Goal: Check status: Check status

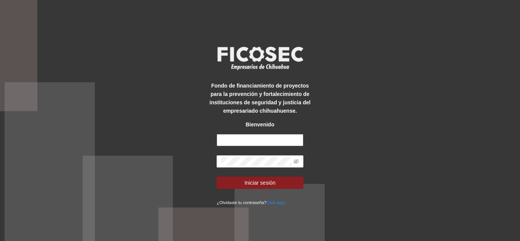
click at [268, 140] on input "text" at bounding box center [260, 140] width 87 height 12
type input "**********"
click at [217, 177] on button "Iniciar sesión" at bounding box center [260, 183] width 87 height 12
click at [296, 163] on icon "eye-invisible" at bounding box center [295, 161] width 5 height 5
click at [296, 163] on icon "eye" at bounding box center [295, 161] width 5 height 5
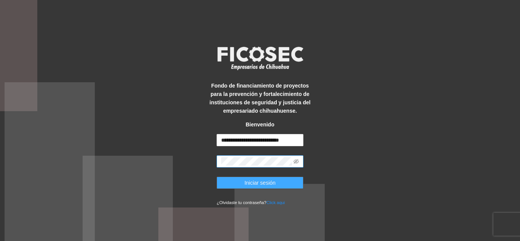
click at [237, 180] on button "Iniciar sesión" at bounding box center [260, 183] width 87 height 12
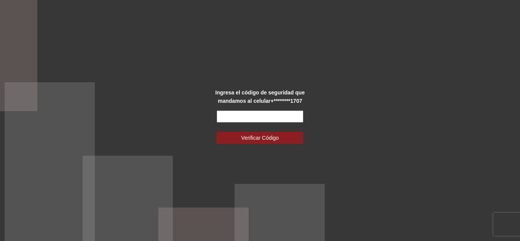
click at [248, 115] on input "text" at bounding box center [260, 116] width 87 height 12
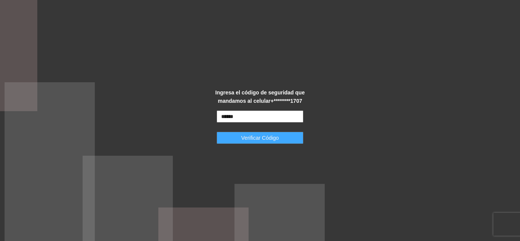
type input "******"
click at [250, 137] on span "Verificar Código" at bounding box center [260, 138] width 38 height 8
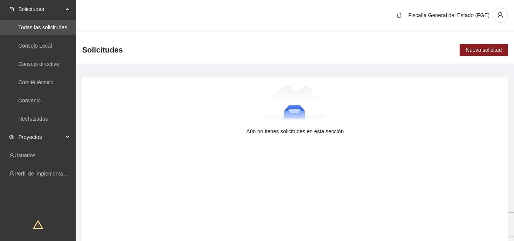
click at [67, 137] on icon at bounding box center [68, 137] width 4 height 0
click at [35, 156] on link "Activos" at bounding box center [26, 155] width 17 height 6
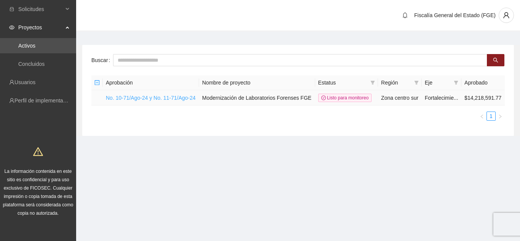
click at [168, 96] on link "No. 10-71/Ago-24 y No. 11-71/Ago-24" at bounding box center [151, 98] width 90 height 6
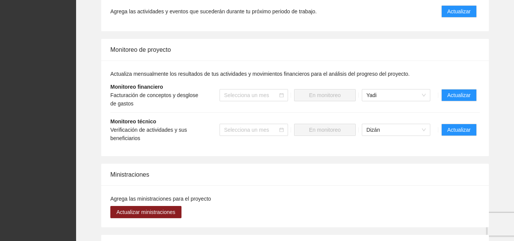
scroll to position [533, 0]
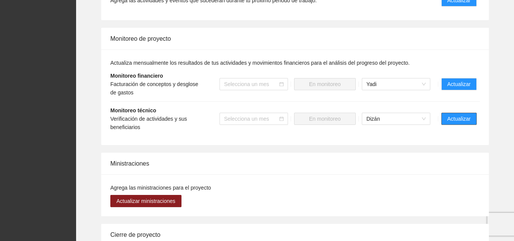
click at [462, 115] on span "Actualizar" at bounding box center [459, 119] width 23 height 8
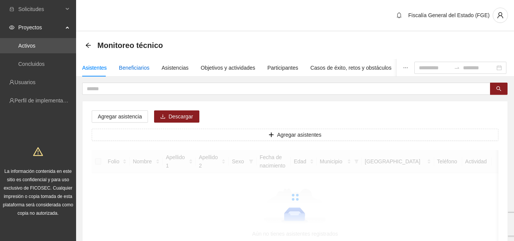
click at [131, 70] on div "Beneficiarios" at bounding box center [134, 68] width 30 height 8
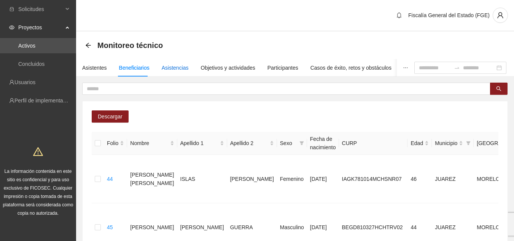
click at [167, 66] on div "Asistencias" at bounding box center [175, 68] width 27 height 8
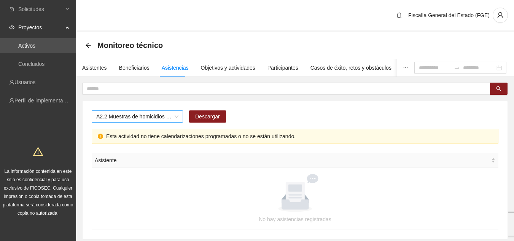
click at [176, 118] on span "A2.2 Muestras de homicidios procesadas por balística zona centro" at bounding box center [137, 116] width 82 height 11
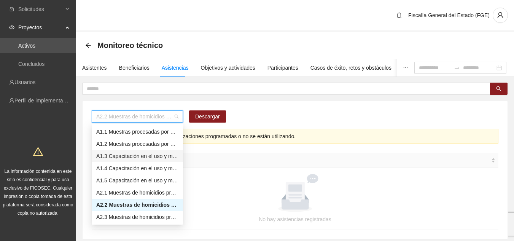
scroll to position [38, 0]
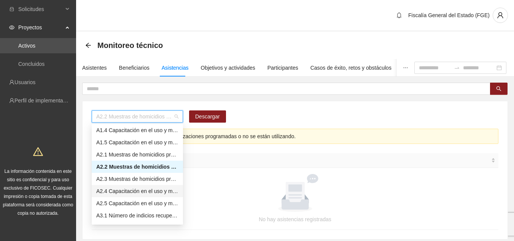
click at [171, 191] on div "A2.4 Capacitación en el uso y manejo del equipo BulletTrax" at bounding box center [137, 191] width 82 height 8
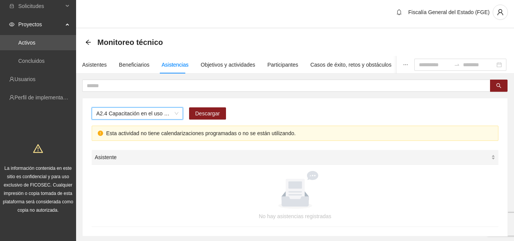
scroll to position [0, 0]
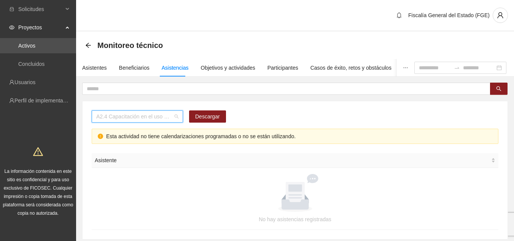
click at [177, 116] on span "A2.4 Capacitación en el uso y manejo del equipo BulletTrax" at bounding box center [137, 116] width 82 height 11
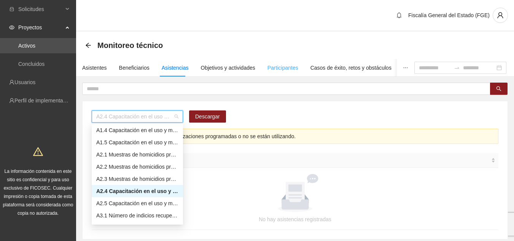
click at [276, 63] on div "Participantes" at bounding box center [283, 68] width 31 height 18
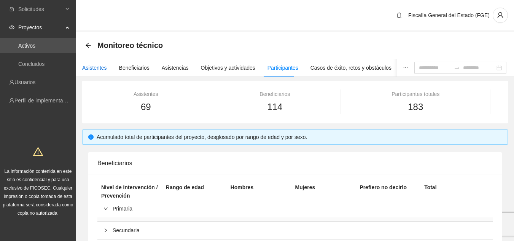
click at [93, 69] on div "Asistentes" at bounding box center [94, 68] width 25 height 8
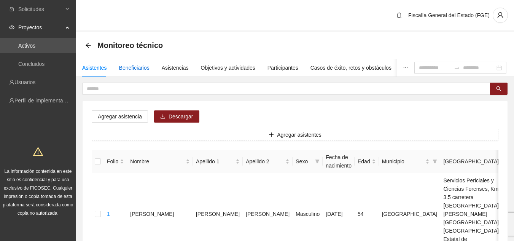
click at [134, 70] on div "Beneficiarios" at bounding box center [134, 68] width 30 height 8
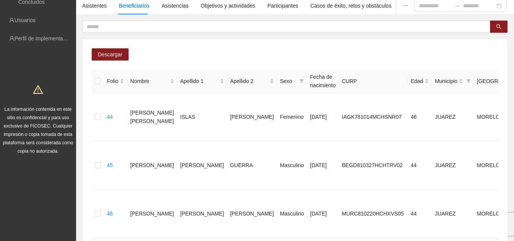
scroll to position [53, 0]
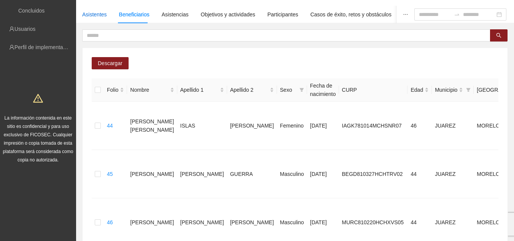
click at [103, 17] on div "Asistentes" at bounding box center [94, 14] width 25 height 8
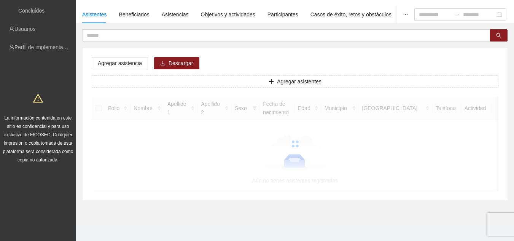
scroll to position [0, 0]
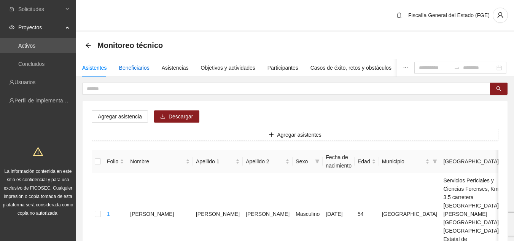
click at [127, 65] on div "Beneficiarios" at bounding box center [134, 68] width 30 height 8
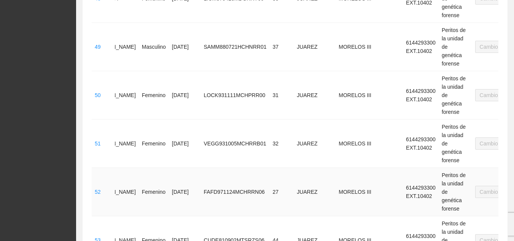
scroll to position [396, 0]
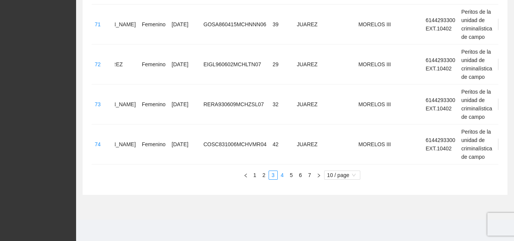
click at [282, 171] on link "4" at bounding box center [282, 175] width 8 height 8
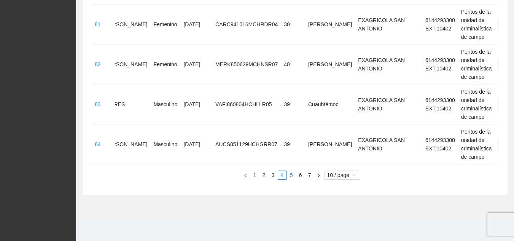
click at [293, 171] on link "5" at bounding box center [291, 175] width 8 height 8
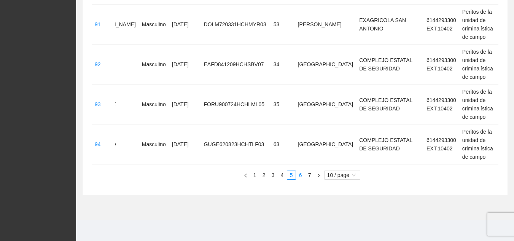
click at [301, 171] on link "6" at bounding box center [301, 175] width 8 height 8
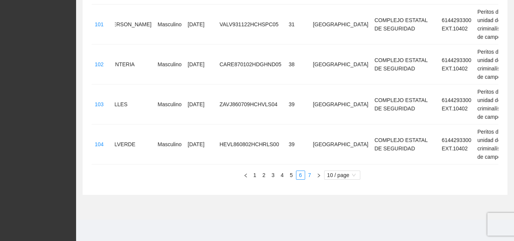
click at [310, 171] on link "7" at bounding box center [310, 175] width 8 height 8
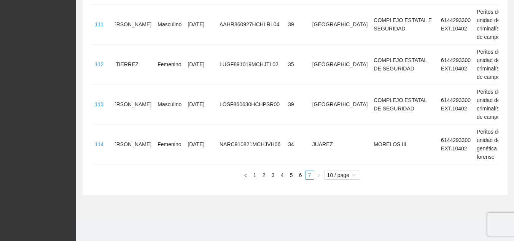
click at [311, 171] on link "7" at bounding box center [310, 175] width 8 height 8
click at [244, 173] on icon "left" at bounding box center [246, 175] width 5 height 5
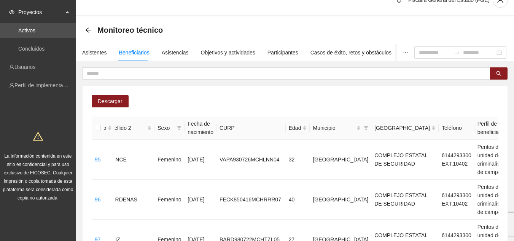
scroll to position [0, 0]
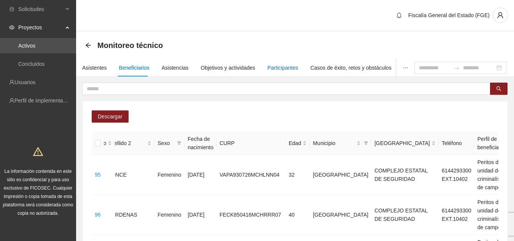
click at [280, 69] on div "Participantes" at bounding box center [283, 68] width 31 height 8
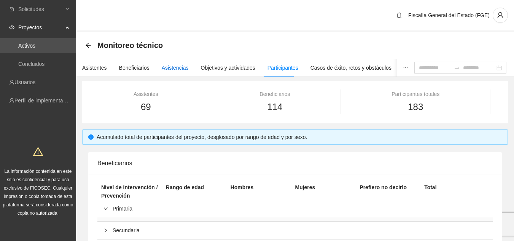
click at [169, 66] on div "Asistencias" at bounding box center [175, 68] width 27 height 8
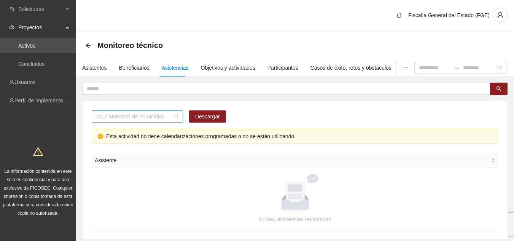
click at [177, 119] on span "A2.2 Muestras de homicidios procesadas por balística zona centro" at bounding box center [137, 116] width 82 height 11
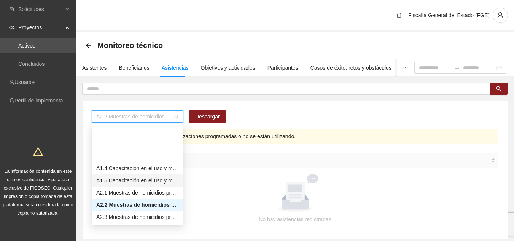
scroll to position [38, 0]
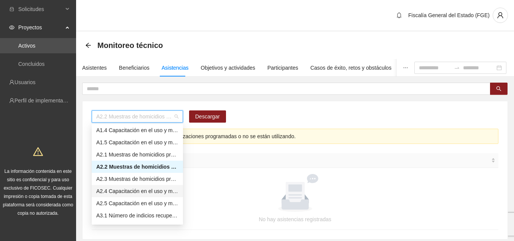
click at [167, 190] on div "A2.4 Capacitación en el uso y manejo del equipo BulletTrax" at bounding box center [137, 191] width 82 height 8
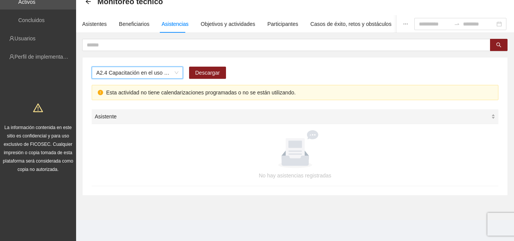
scroll to position [44, 0]
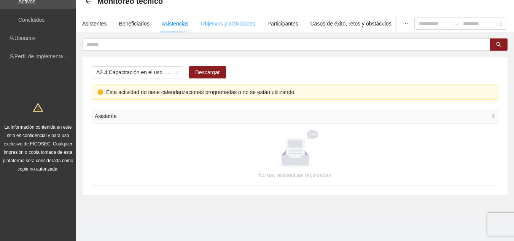
click at [222, 28] on div "Objetivos y actividades" at bounding box center [228, 24] width 54 height 18
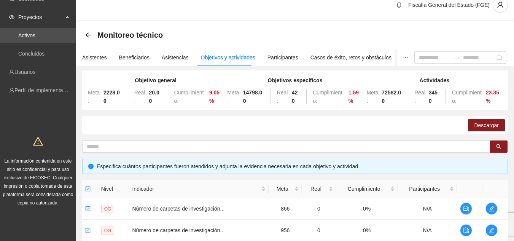
scroll to position [0, 0]
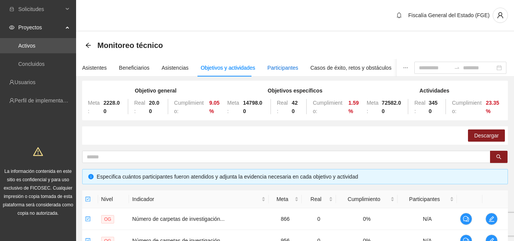
click at [270, 67] on div "Participantes" at bounding box center [283, 68] width 31 height 8
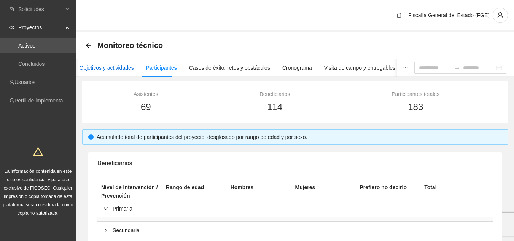
click at [107, 69] on div "Objetivos y actividades" at bounding box center [107, 68] width 54 height 8
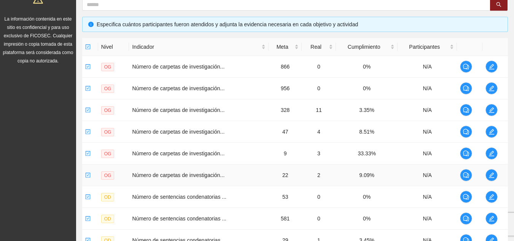
scroll to position [38, 0]
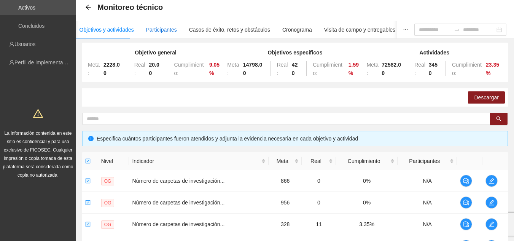
click at [154, 28] on div "Participantes" at bounding box center [161, 30] width 31 height 8
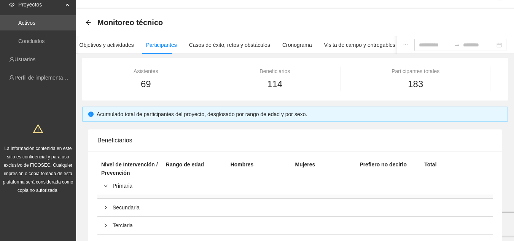
scroll to position [10, 0]
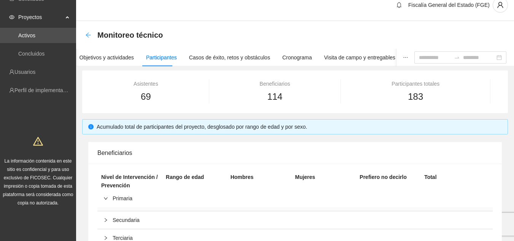
click at [88, 36] on icon "arrow-left" at bounding box center [88, 35] width 6 height 6
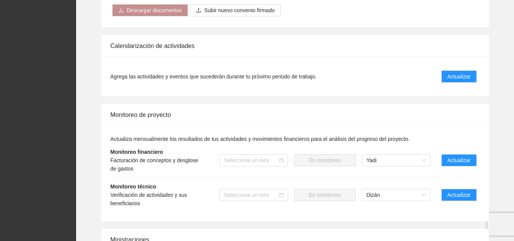
scroll to position [495, 0]
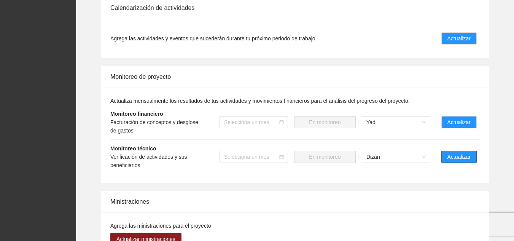
click at [452, 153] on span "Actualizar" at bounding box center [459, 157] width 23 height 8
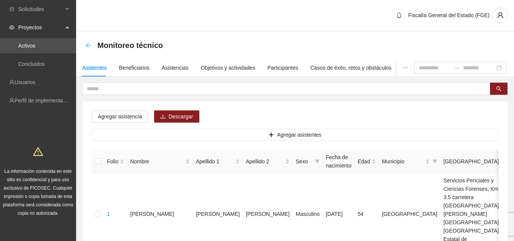
click at [86, 46] on icon "arrow-left" at bounding box center [88, 45] width 5 height 5
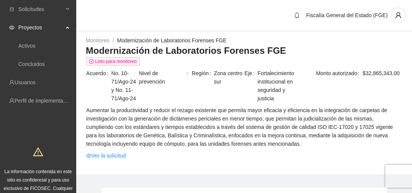
drag, startPoint x: 473, startPoint y: 0, endPoint x: 221, endPoint y: 121, distance: 279.6
click at [221, 121] on span "Aumentar la productividad y reducir el rezago existente que permita mayor efica…" at bounding box center [244, 127] width 316 height 42
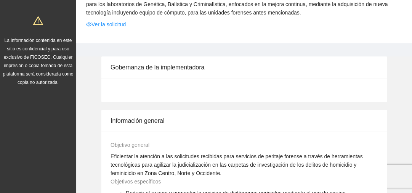
scroll to position [122, 0]
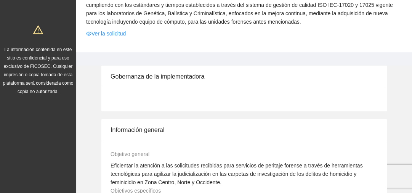
click at [228, 88] on div at bounding box center [243, 100] width 285 height 24
click at [135, 76] on div "Gobernanza de la implementadora" at bounding box center [243, 76] width 267 height 22
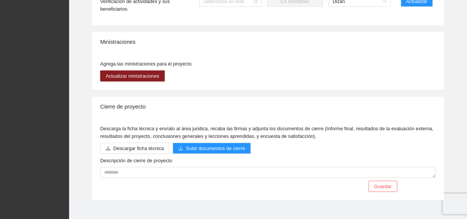
scroll to position [650, 0]
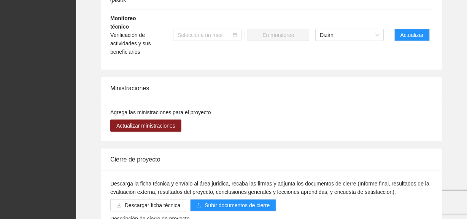
drag, startPoint x: 405, startPoint y: 0, endPoint x: 245, endPoint y: 129, distance: 205.8
click at [245, 129] on div "Agrega las ministraciones para el proyecto Actualizar ministraciones" at bounding box center [271, 120] width 341 height 42
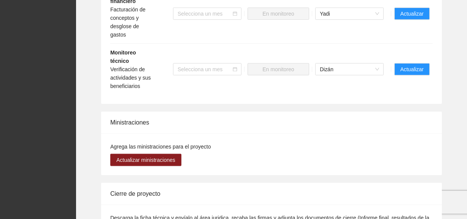
scroll to position [623, 0]
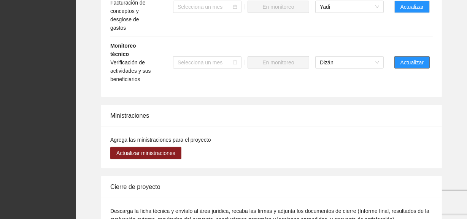
click at [404, 58] on span "Actualizar" at bounding box center [412, 62] width 23 height 8
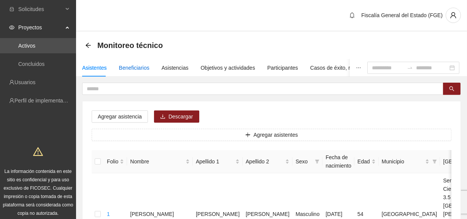
click at [140, 67] on div "Beneficiarios" at bounding box center [134, 68] width 30 height 8
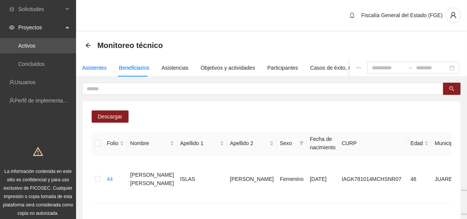
click at [99, 65] on div "Asistentes" at bounding box center [94, 68] width 25 height 8
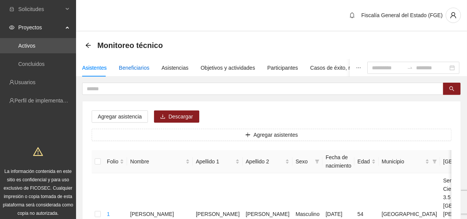
click at [135, 66] on div "Beneficiarios" at bounding box center [134, 68] width 30 height 8
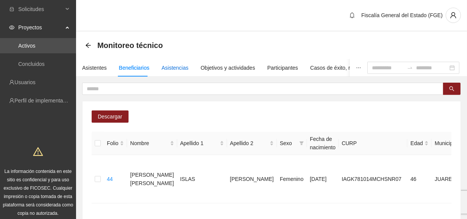
click at [169, 65] on div "Asistencias" at bounding box center [175, 68] width 27 height 8
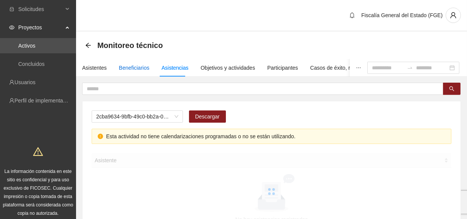
click at [130, 65] on div "Beneficiarios" at bounding box center [134, 68] width 30 height 8
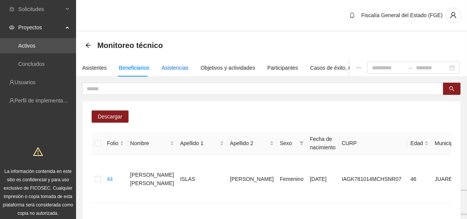
click at [174, 69] on div "Asistencias" at bounding box center [175, 68] width 27 height 8
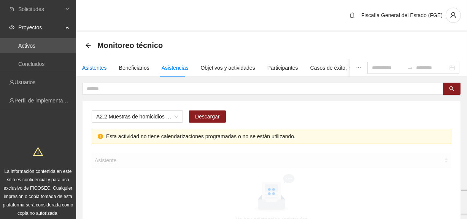
click at [100, 68] on div "Asistentes" at bounding box center [94, 68] width 25 height 8
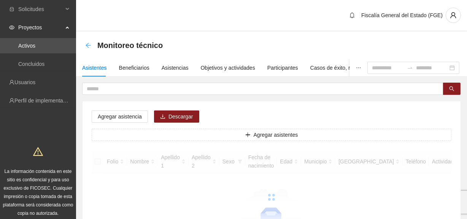
click at [88, 45] on icon "arrow-left" at bounding box center [88, 45] width 6 height 6
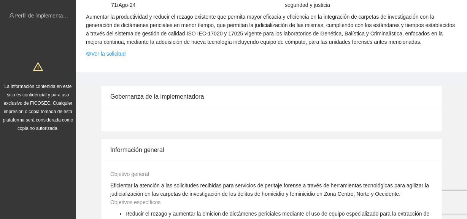
scroll to position [69, 0]
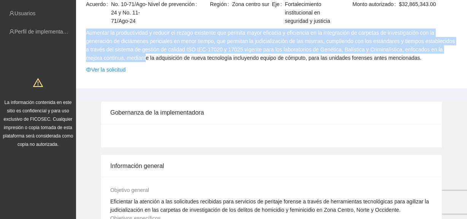
drag, startPoint x: 86, startPoint y: 40, endPoint x: 133, endPoint y: 65, distance: 54.0
click at [133, 62] on span "Aumentar la productividad y reducir el rezago existente que permita mayor efica…" at bounding box center [272, 45] width 372 height 33
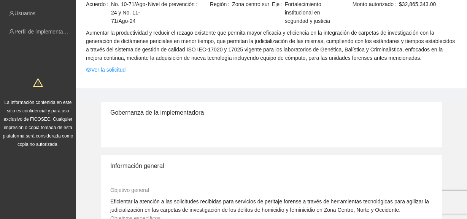
click at [155, 65] on td "Aumentar la productividad y reducir el rezago existente que permita mayor efica…" at bounding box center [272, 46] width 372 height 37
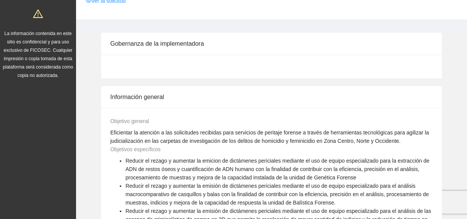
scroll to position [138, 0]
click at [126, 49] on div "Gobernanza de la implementadora" at bounding box center [271, 43] width 323 height 22
drag, startPoint x: 127, startPoint y: 53, endPoint x: 118, endPoint y: 63, distance: 12.9
click at [118, 63] on div at bounding box center [271, 66] width 341 height 24
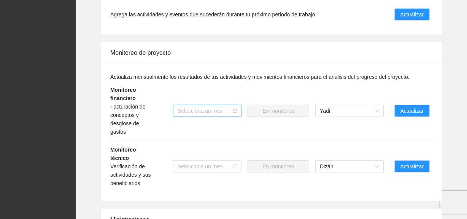
scroll to position [657, 0]
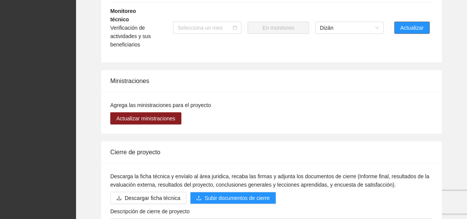
click at [402, 24] on span "Actualizar" at bounding box center [412, 28] width 23 height 8
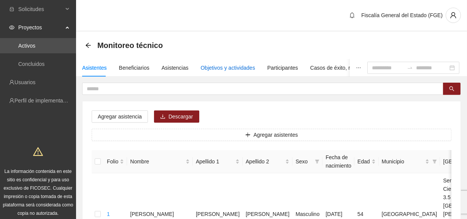
click at [245, 69] on div "Objetivos y actividades" at bounding box center [228, 68] width 54 height 8
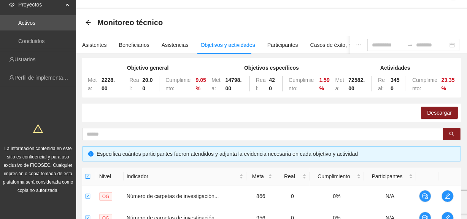
scroll to position [34, 0]
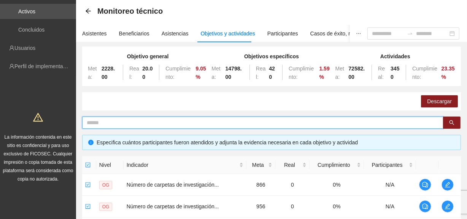
click at [218, 118] on input "text" at bounding box center [260, 122] width 346 height 8
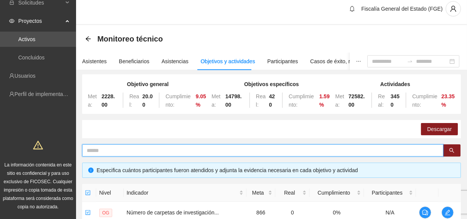
scroll to position [2, 0]
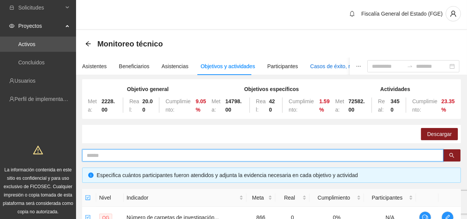
click at [321, 64] on div "Casos de éxito, retos y obstáculos" at bounding box center [351, 66] width 81 height 8
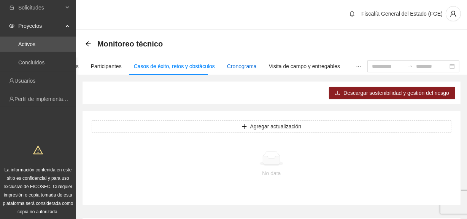
click at [239, 67] on div "Cronograma" at bounding box center [242, 66] width 30 height 8
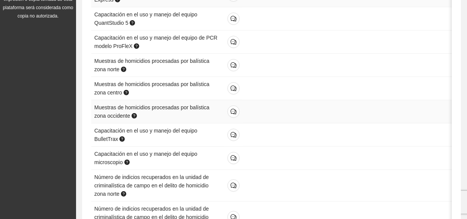
scroll to position [244, 0]
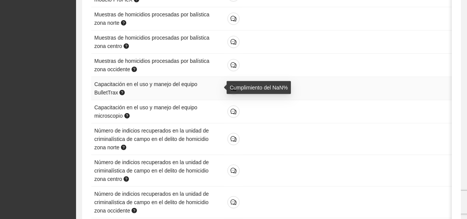
click at [169, 86] on span "Capacitación en el uso y manejo del equipo BulletTrax" at bounding box center [145, 88] width 103 height 14
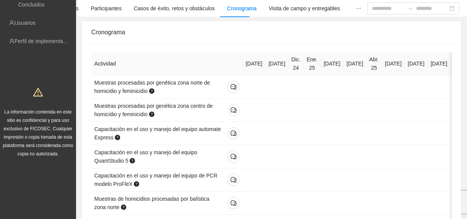
scroll to position [13, 0]
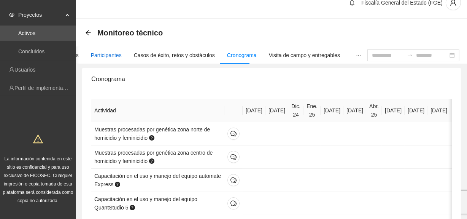
click at [105, 53] on div "Participantes" at bounding box center [106, 55] width 31 height 8
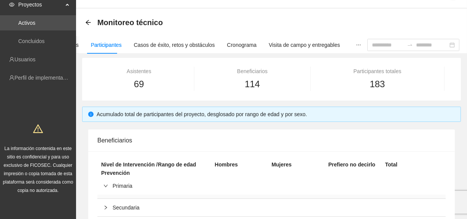
scroll to position [34, 0]
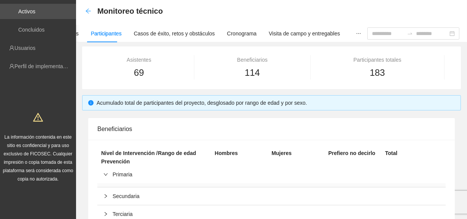
click at [87, 10] on icon "arrow-left" at bounding box center [88, 11] width 6 height 6
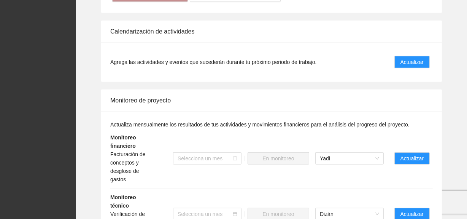
scroll to position [437, 0]
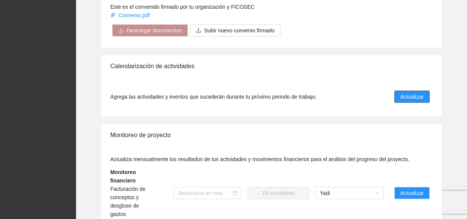
click at [407, 99] on button "Actualizar" at bounding box center [412, 97] width 35 height 12
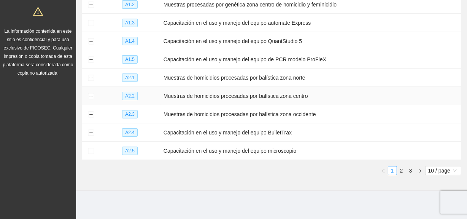
scroll to position [140, 0]
click at [88, 131] on button "Expand row" at bounding box center [91, 132] width 6 height 6
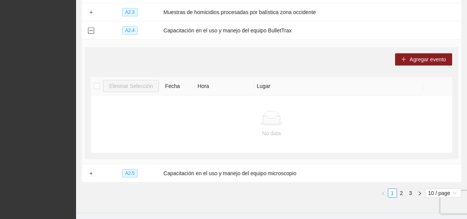
scroll to position [230, 0]
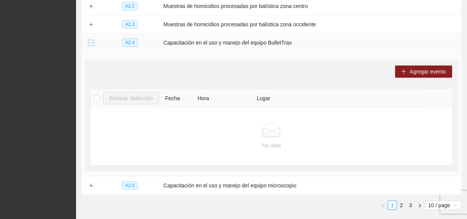
click at [90, 44] on button "Collapse row" at bounding box center [91, 43] width 6 height 6
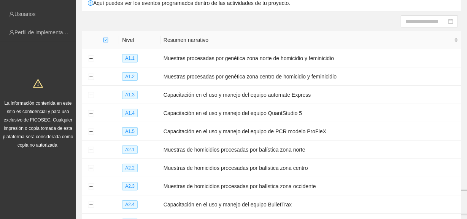
scroll to position [37, 0]
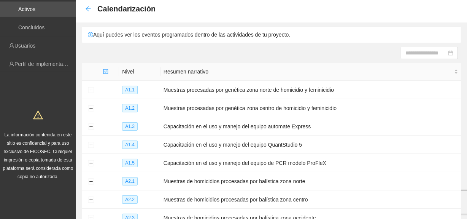
click at [88, 8] on icon "arrow-left" at bounding box center [88, 9] width 6 height 6
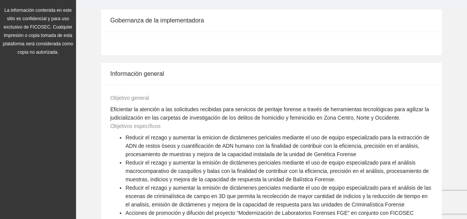
scroll to position [173, 0]
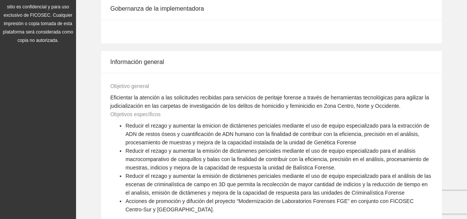
click at [138, 15] on div "Gobernanza de la implementadora" at bounding box center [271, 9] width 323 height 22
click at [160, 35] on div at bounding box center [271, 32] width 341 height 24
click at [144, 13] on div "Gobernanza de la implementadora" at bounding box center [271, 9] width 323 height 22
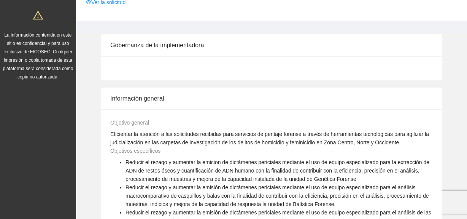
scroll to position [138, 0]
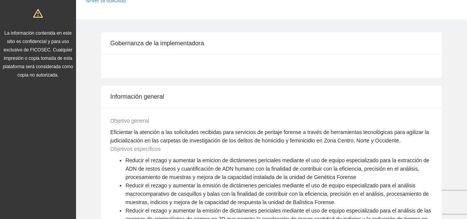
click at [177, 62] on div at bounding box center [271, 66] width 341 height 24
click at [173, 50] on div "Gobernanza de la implementadora" at bounding box center [271, 43] width 323 height 22
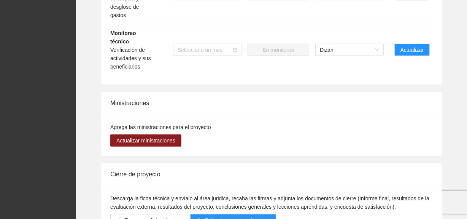
scroll to position [657, 0]
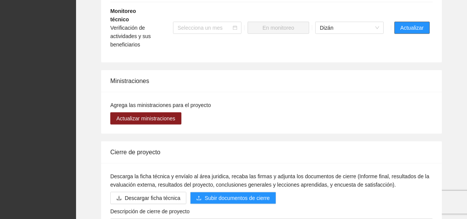
click at [411, 24] on span "Actualizar" at bounding box center [412, 28] width 23 height 8
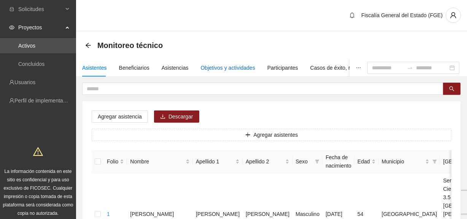
click at [220, 64] on div "Objetivos y actividades" at bounding box center [228, 68] width 54 height 8
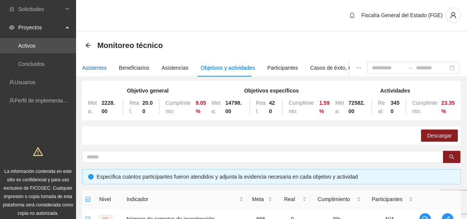
click at [89, 68] on div "Asistentes" at bounding box center [94, 68] width 25 height 8
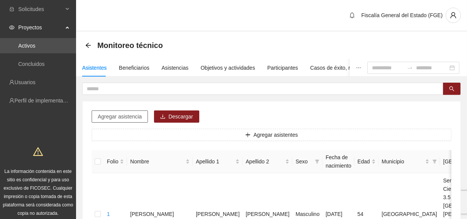
click at [143, 115] on button "Agregar asistencia" at bounding box center [120, 116] width 56 height 12
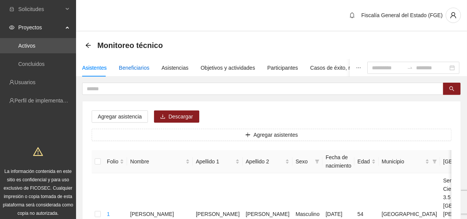
click at [132, 69] on div "Beneficiarios" at bounding box center [134, 68] width 30 height 8
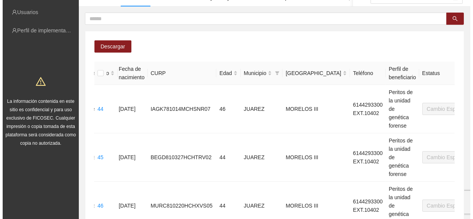
scroll to position [36, 0]
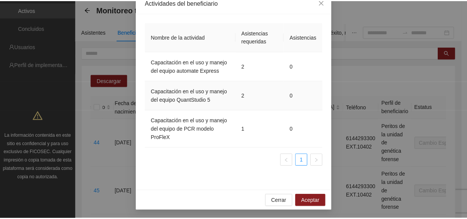
scroll to position [46, 0]
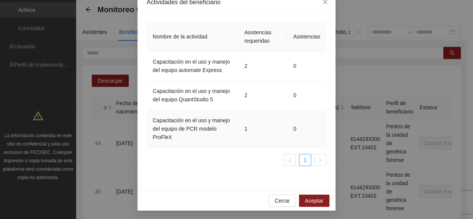
click at [293, 129] on td "0" at bounding box center [306, 129] width 39 height 38
click at [278, 196] on span "Cerrar" at bounding box center [281, 200] width 15 height 8
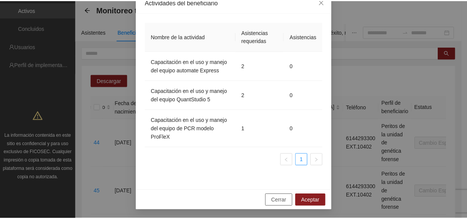
scroll to position [0, 189]
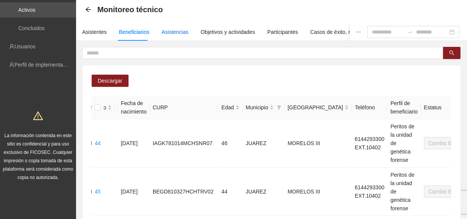
click at [175, 30] on div "Asistencias" at bounding box center [175, 32] width 27 height 8
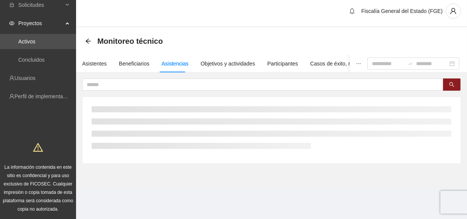
scroll to position [36, 0]
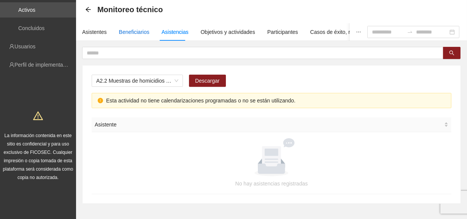
click at [126, 34] on div "Beneficiarios" at bounding box center [134, 32] width 30 height 8
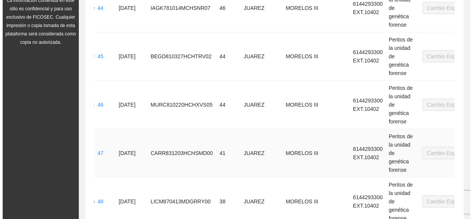
scroll to position [70, 0]
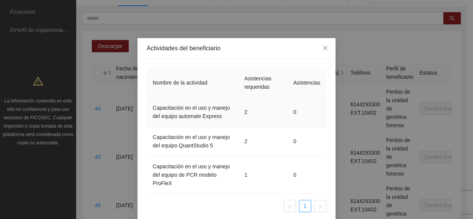
click at [295, 110] on td "0" at bounding box center [306, 111] width 39 height 29
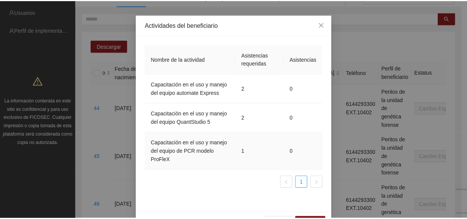
scroll to position [11, 0]
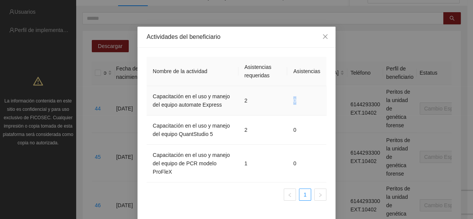
drag, startPoint x: 297, startPoint y: 97, endPoint x: 286, endPoint y: 102, distance: 11.6
click at [287, 102] on td "0" at bounding box center [306, 100] width 39 height 29
click at [288, 107] on td "0" at bounding box center [306, 100] width 39 height 29
click at [323, 38] on icon "close" at bounding box center [325, 36] width 6 height 6
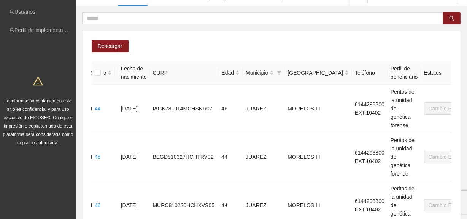
scroll to position [36, 0]
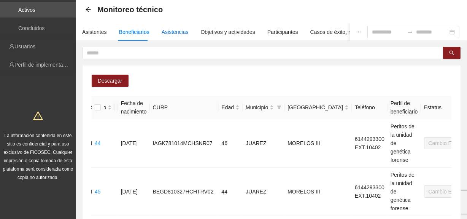
click at [176, 33] on div "Asistencias" at bounding box center [175, 32] width 27 height 8
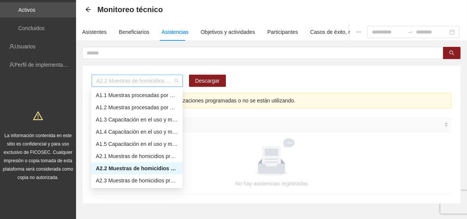
click at [177, 81] on span "A2.2 Muestras de homicidios procesadas por balística zona centro" at bounding box center [137, 80] width 82 height 11
click at [164, 118] on div "A1.3 Capacitación en el uso y manejo del equipo automate Express" at bounding box center [137, 119] width 82 height 8
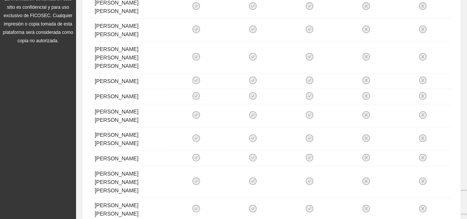
scroll to position [122, 0]
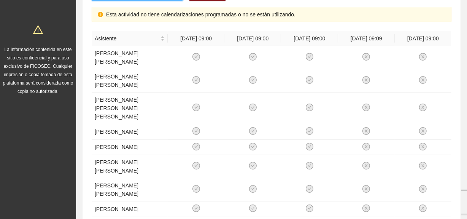
scroll to position [433, 0]
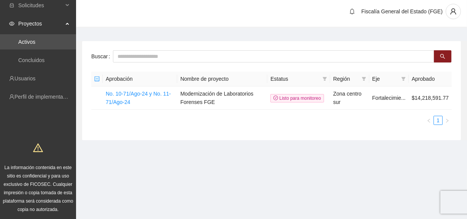
scroll to position [4, 0]
click at [139, 94] on link "No. 10-71/Ago-24 y No. 11-71/Ago-24" at bounding box center [138, 97] width 65 height 14
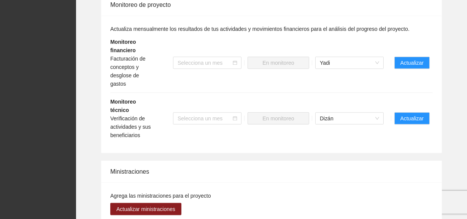
scroll to position [575, 0]
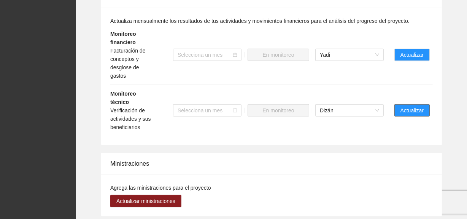
click at [401, 106] on span "Actualizar" at bounding box center [412, 110] width 23 height 8
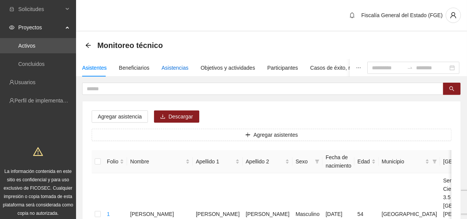
click at [182, 68] on div "Asistencias" at bounding box center [175, 68] width 27 height 8
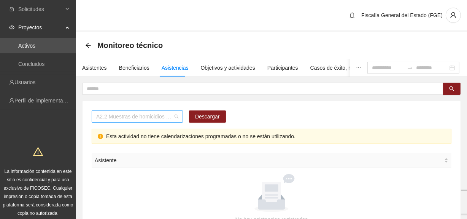
click at [176, 118] on span "A2.2 Muestras de homicidios procesadas por balística zona centro" at bounding box center [137, 116] width 82 height 11
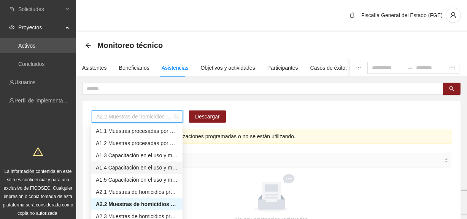
click at [163, 169] on div "A1.4 Capacitación en el uso y manejo del equipo QuantStudio 5" at bounding box center [137, 167] width 82 height 8
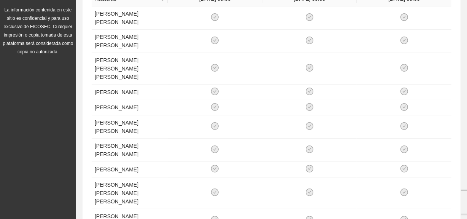
scroll to position [156, 0]
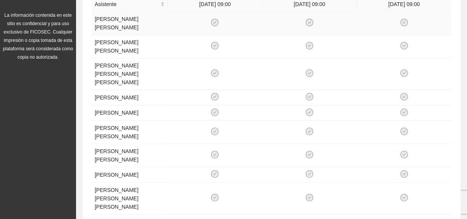
click at [231, 14] on td at bounding box center [215, 23] width 95 height 23
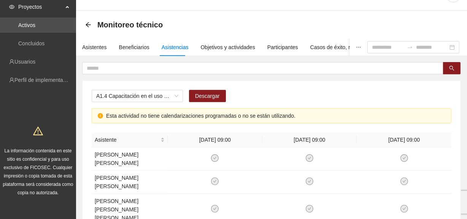
scroll to position [18, 0]
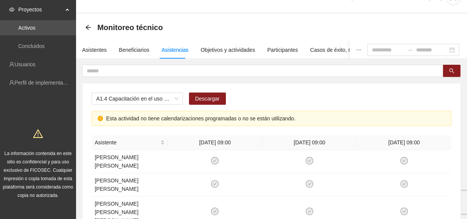
click at [304, 116] on div "Esta actividad no tiene calendarizaciones programadas o no se están utilizando." at bounding box center [276, 118] width 340 height 8
click at [220, 145] on th "[DATE] 09:00" at bounding box center [215, 142] width 95 height 15
click at [135, 158] on td "[PERSON_NAME] [PERSON_NAME]" at bounding box center [130, 161] width 76 height 23
click at [164, 142] on div "Asistente" at bounding box center [130, 142] width 70 height 8
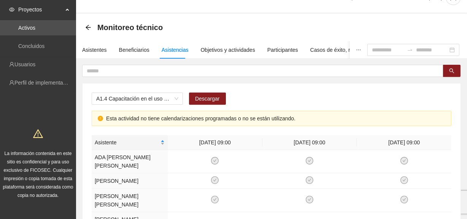
click at [164, 142] on div "Asistente" at bounding box center [130, 142] width 70 height 8
click at [164, 141] on div "Asistente" at bounding box center [130, 142] width 70 height 8
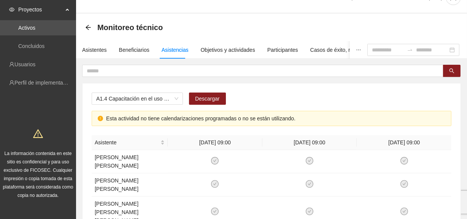
click at [210, 144] on th "[DATE] 09:00" at bounding box center [215, 142] width 95 height 15
click at [179, 99] on div "A1.4 Capacitación en el uso y manejo del equipo QuantStudio 5" at bounding box center [137, 99] width 91 height 12
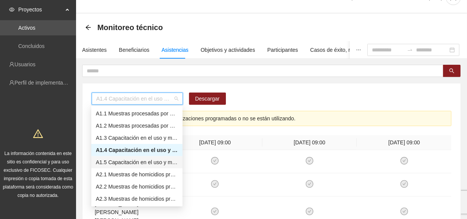
scroll to position [69, 0]
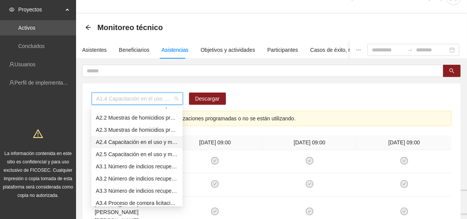
click at [166, 140] on div "A2.4 Capacitación en el uso y manejo del equipo BulletTrax" at bounding box center [137, 142] width 82 height 8
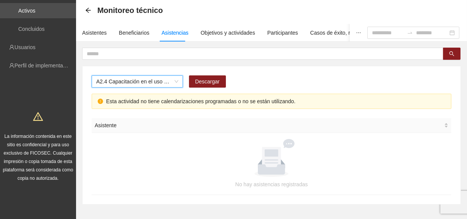
scroll to position [0, 0]
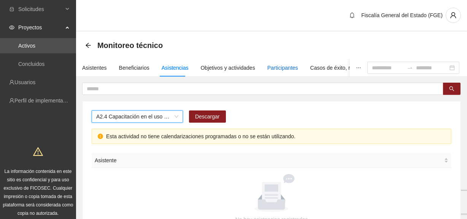
click at [286, 65] on div "Participantes" at bounding box center [283, 68] width 31 height 8
